Goal: Understand process/instructions: Learn how to perform a task or action

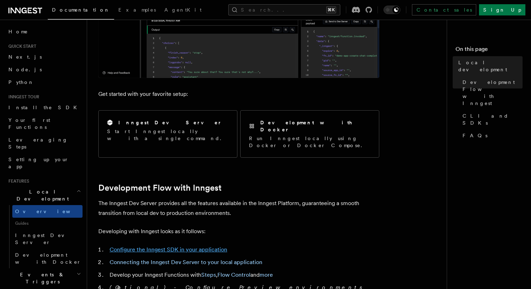
scroll to position [207, 0]
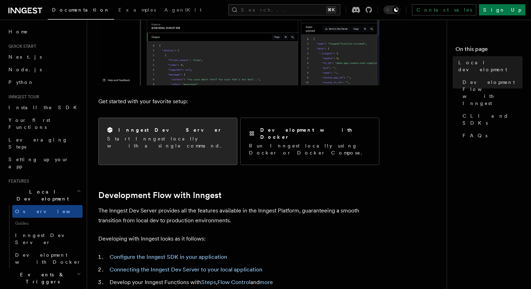
click at [188, 131] on div "Inngest Dev Server" at bounding box center [168, 130] width 122 height 7
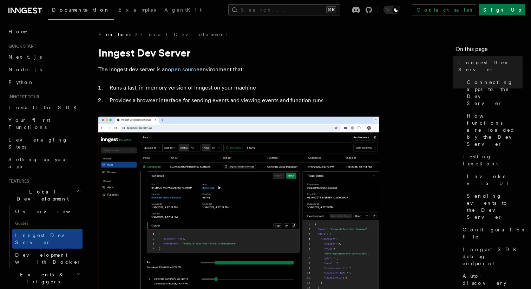
scroll to position [15, 0]
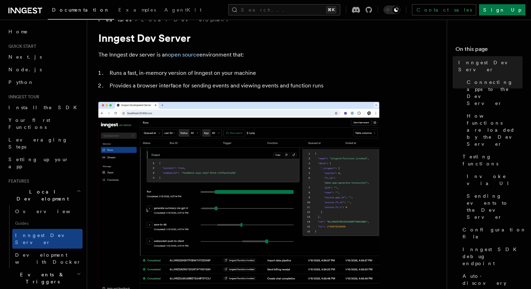
drag, startPoint x: 176, startPoint y: 179, endPoint x: 110, endPoint y: 179, distance: 66.4
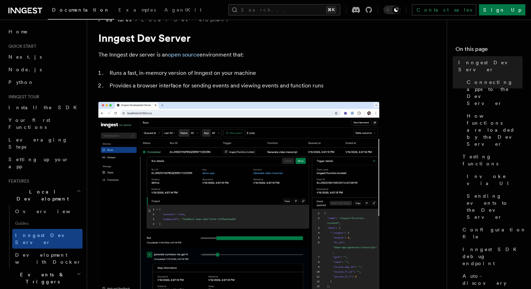
drag, startPoint x: 102, startPoint y: 179, endPoint x: 186, endPoint y: 180, distance: 83.7
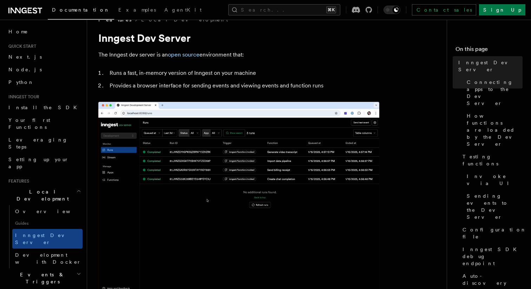
copy span "npx inngest-cli@latest dev"
